Goal: Task Accomplishment & Management: Use online tool/utility

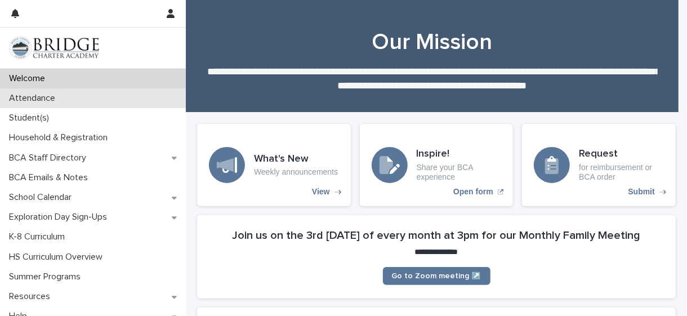
click at [32, 96] on p "Attendance" at bounding box center [35, 98] width 60 height 11
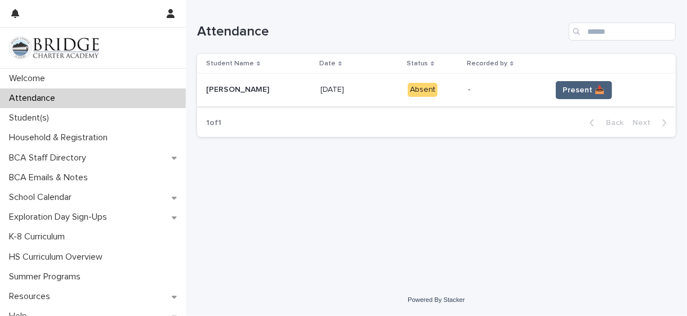
click at [583, 89] on span "Present 📥" at bounding box center [584, 89] width 42 height 11
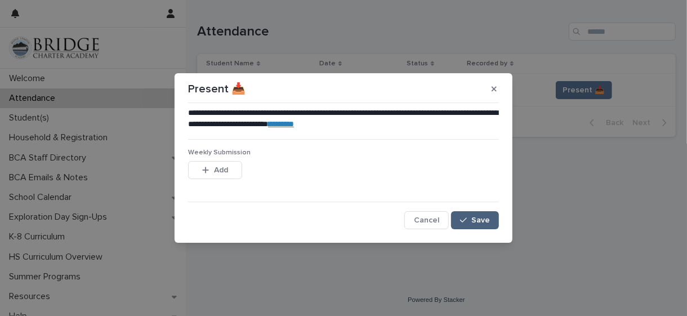
click at [482, 216] on span "Save" at bounding box center [480, 220] width 19 height 8
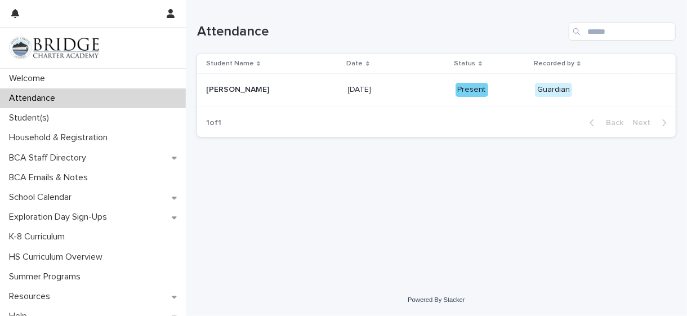
click at [489, 88] on p "Present" at bounding box center [490, 90] width 70 height 14
